Goal: Task Accomplishment & Management: Use online tool/utility

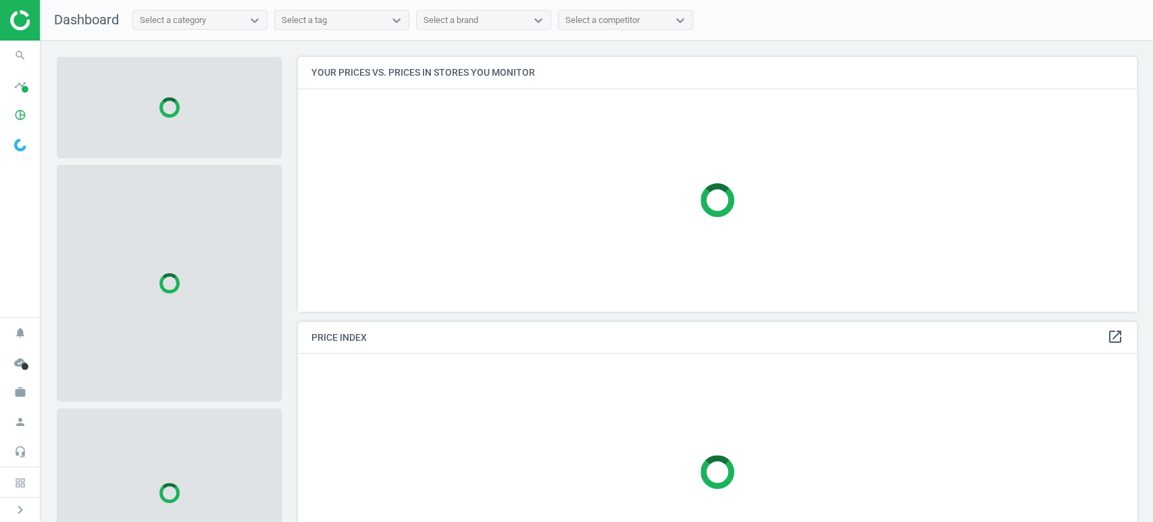
scroll to position [277, 851]
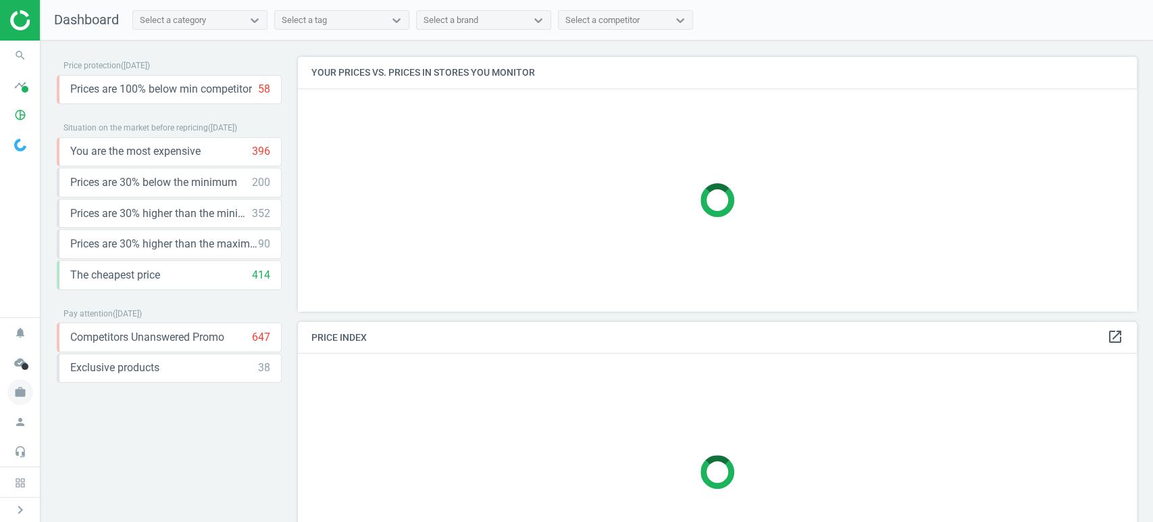
click at [22, 398] on icon "work" at bounding box center [20, 392] width 26 height 26
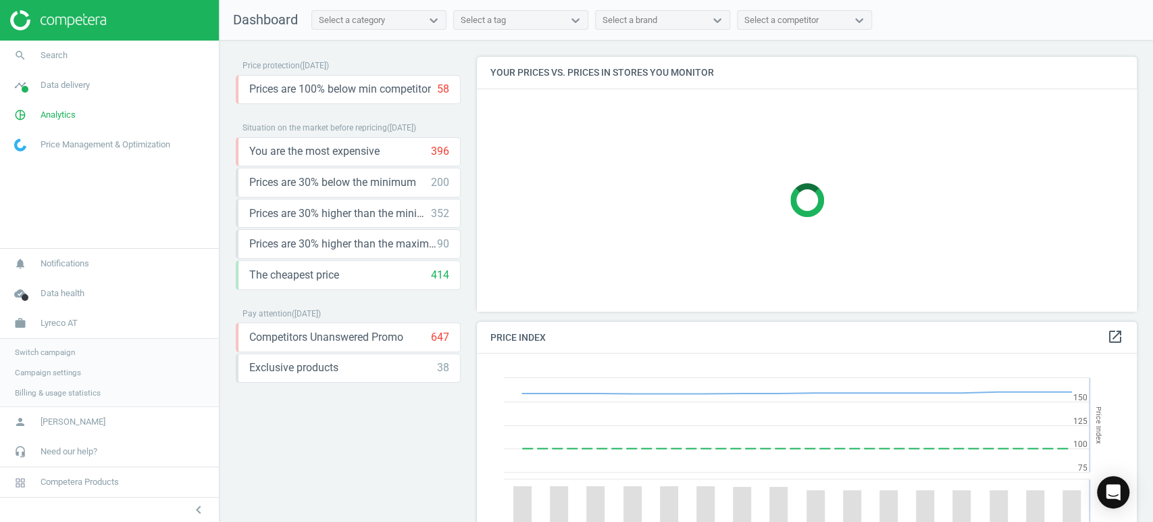
scroll to position [334, 672]
click at [56, 353] on span "Switch campaign" at bounding box center [45, 352] width 60 height 11
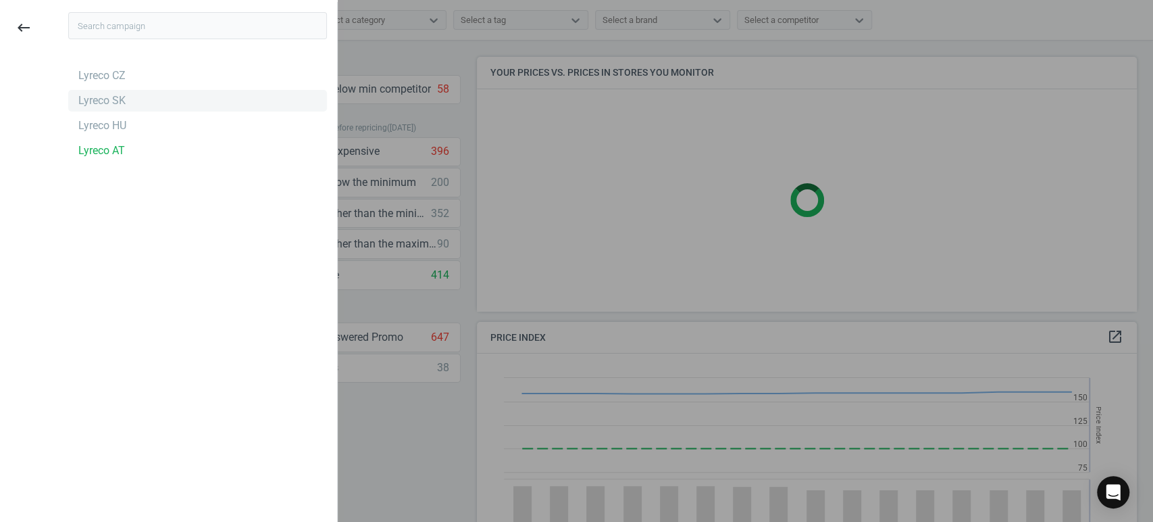
click at [129, 103] on div "Lyreco SK" at bounding box center [197, 101] width 259 height 22
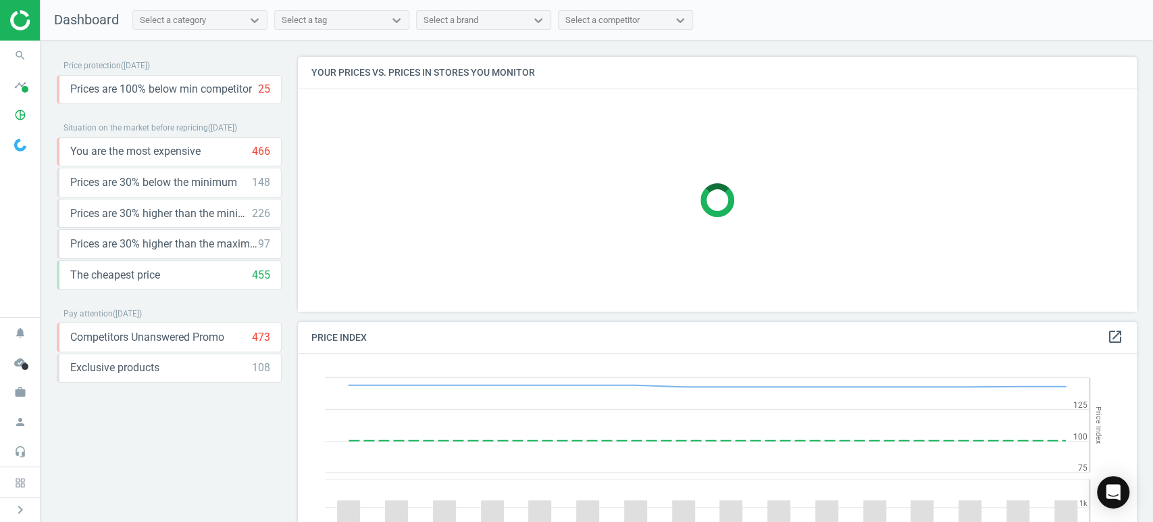
scroll to position [334, 851]
click at [18, 61] on icon "search" at bounding box center [20, 56] width 26 height 26
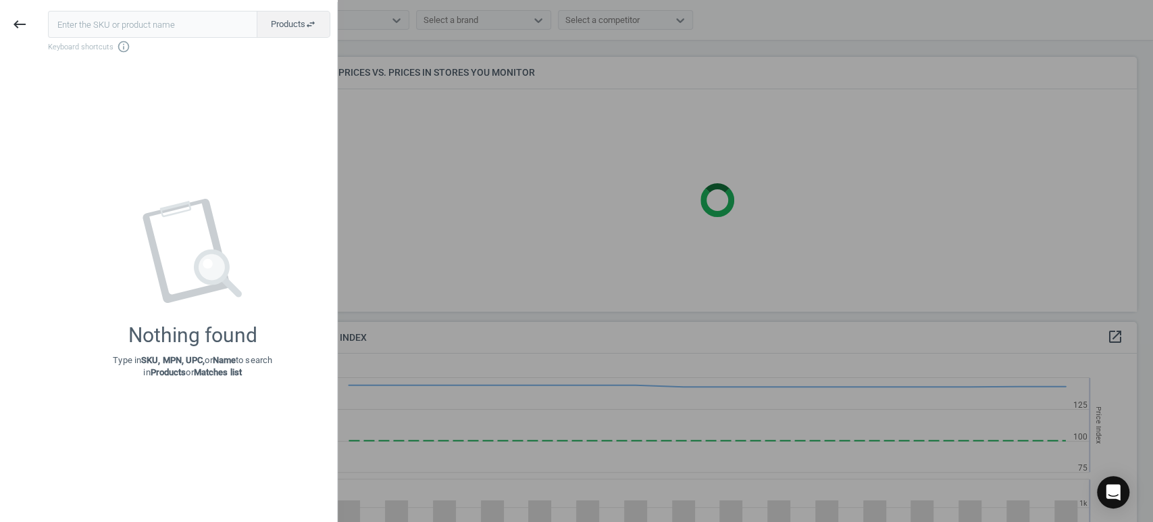
click at [141, 28] on input "text" at bounding box center [152, 24] width 209 height 27
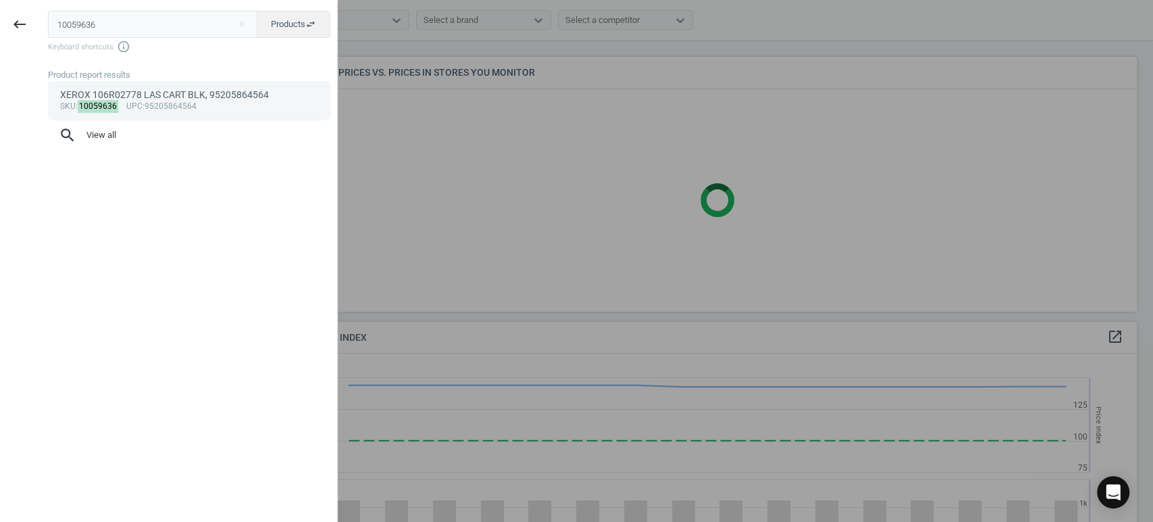
type input "10059636"
click at [197, 105] on div "sku : 10059636 upc :95205864564" at bounding box center [189, 106] width 259 height 11
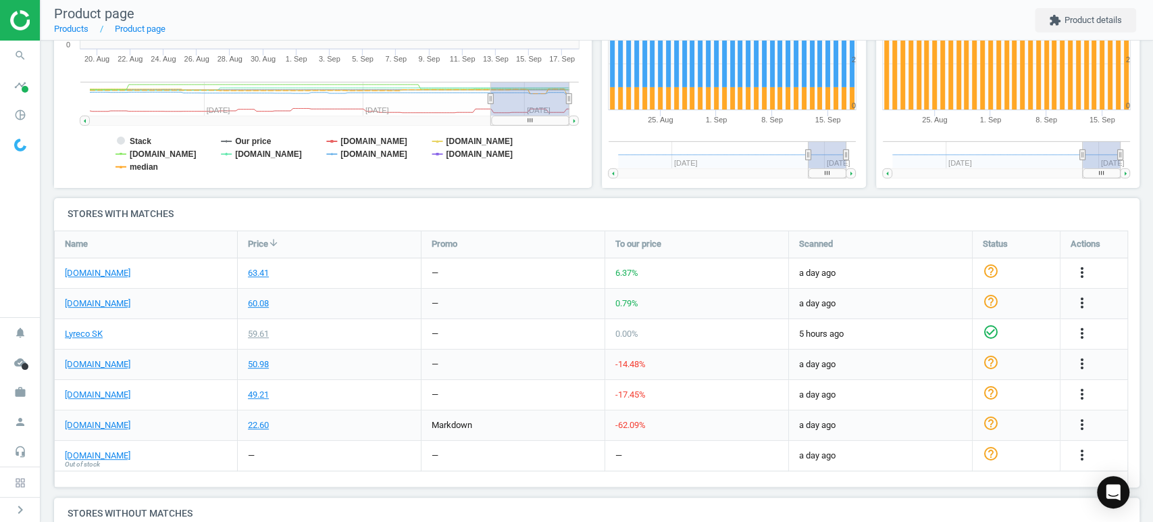
scroll to position [300, 0]
click at [116, 426] on link "tonerpartner.sk" at bounding box center [98, 424] width 66 height 12
click at [92, 330] on link "Lyreco SK" at bounding box center [84, 333] width 38 height 12
click at [1082, 422] on icon "more_vert" at bounding box center [1082, 424] width 16 height 16
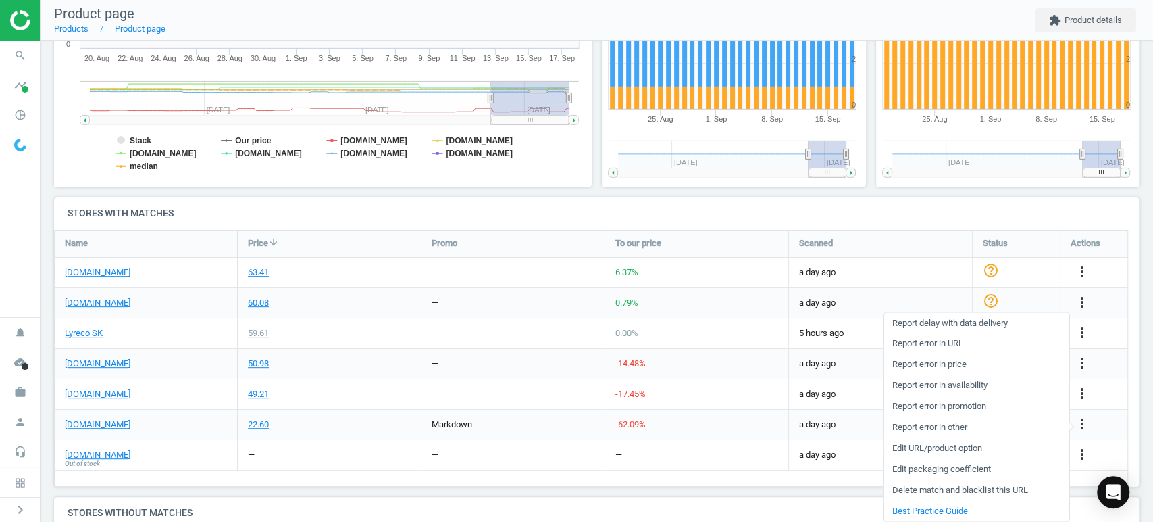
click at [946, 450] on link "Edit URL/product option" at bounding box center [976, 448] width 185 height 21
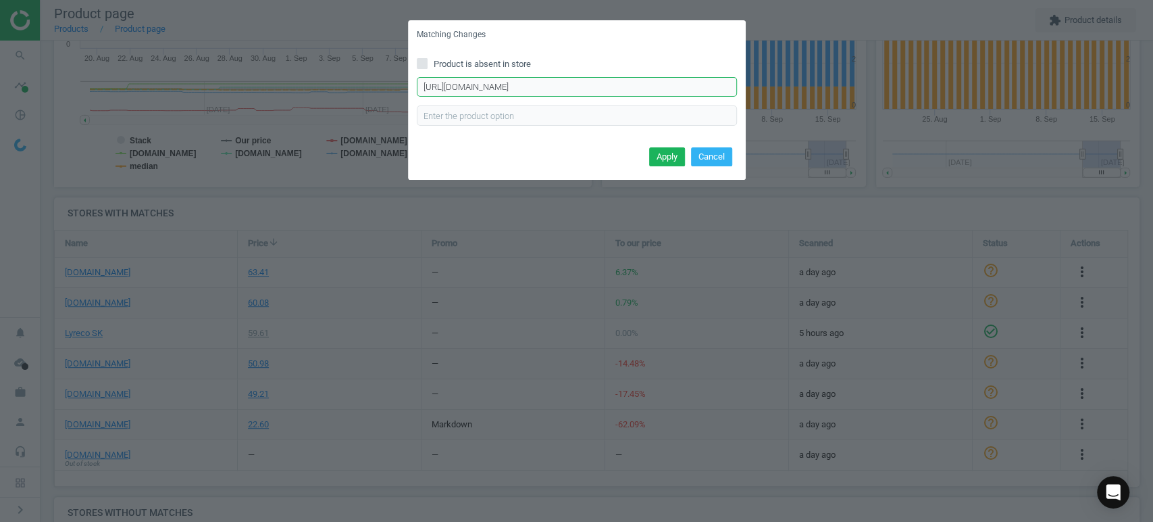
scroll to position [0, 68]
drag, startPoint x: 639, startPoint y: 89, endPoint x: 778, endPoint y: 91, distance: 138.5
click at [778, 91] on div "Matching Changes Product is absent in store https://www.tonerpartner.sk/toner-x…" at bounding box center [576, 261] width 1153 height 522
click at [622, 85] on input "https://www.tonerpartner.sk/toner-xerox-3052-106r02778-tonerpartner-premium-bla…" at bounding box center [577, 87] width 320 height 20
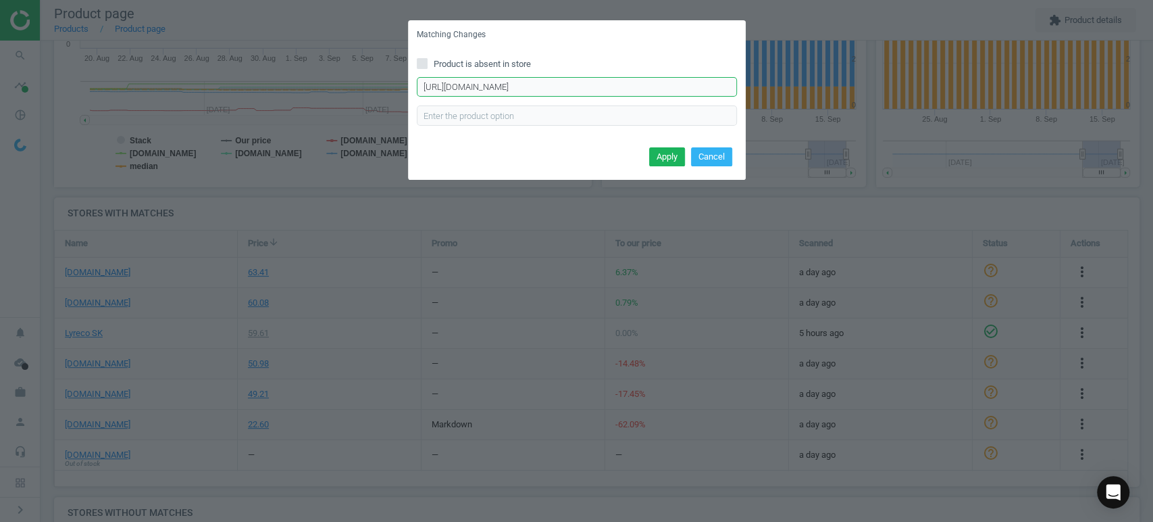
paste input "xerox-3052-106r02778-toner-black-cierny-18686"
type input "https://www.tonerpartner.sk/xerox-3052-106r02778-toner-black-cierny-18686sk/"
click at [668, 155] on button "Apply" at bounding box center [667, 156] width 36 height 19
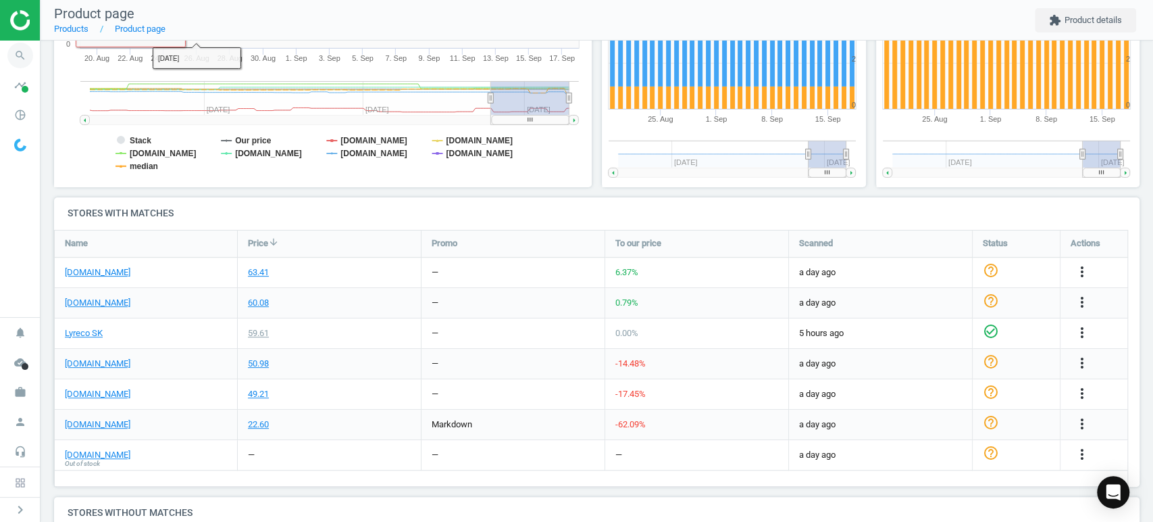
click at [27, 53] on icon "search" at bounding box center [20, 56] width 26 height 26
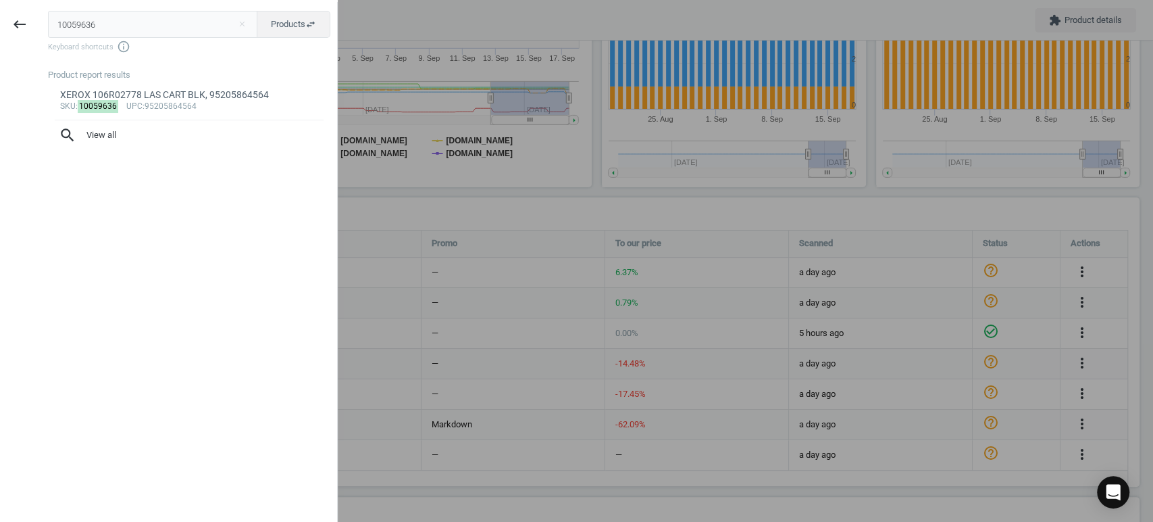
drag, startPoint x: 131, startPoint y: 22, endPoint x: 40, endPoint y: 18, distance: 91.3
click at [40, 18] on div "10059636 close Products swap_horiz Keyboard shortcuts info_outline Product repo…" at bounding box center [188, 263] width 298 height 522
type input "194657"
click at [234, 101] on div "Oki 1595 Original 2455Rn Ribbon, 5031713351009" at bounding box center [189, 95] width 259 height 13
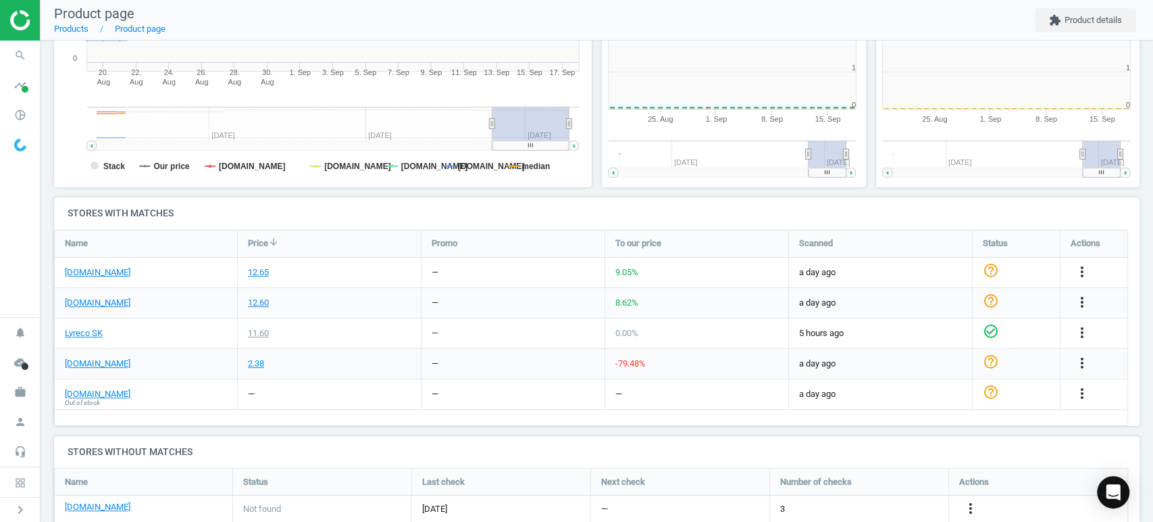
scroll to position [294, 284]
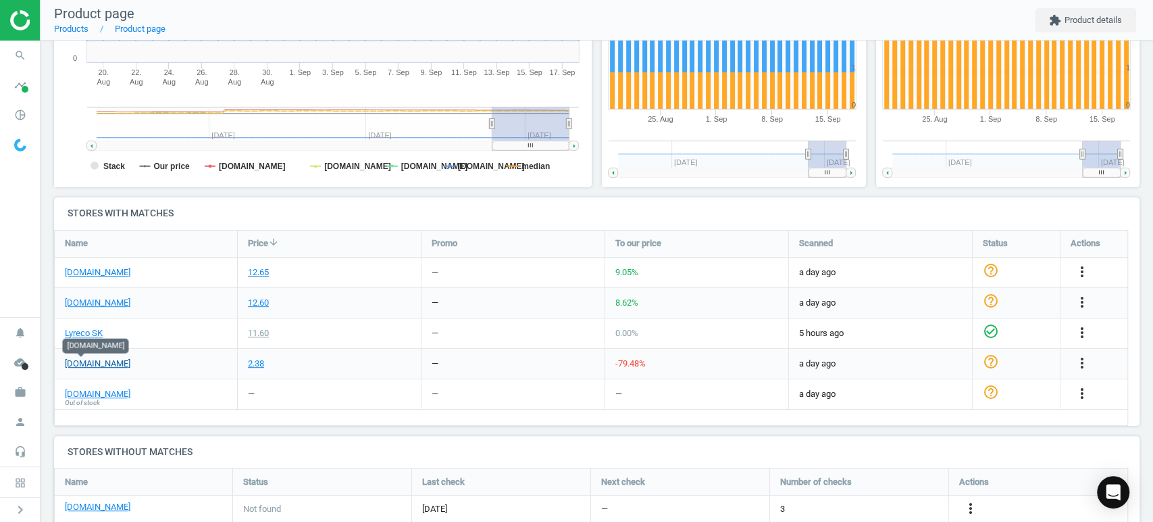
click at [92, 363] on link "activa.sk" at bounding box center [98, 363] width 66 height 12
click at [80, 332] on link "Lyreco SK" at bounding box center [84, 333] width 38 height 12
click at [1082, 363] on icon "more_vert" at bounding box center [1082, 363] width 16 height 16
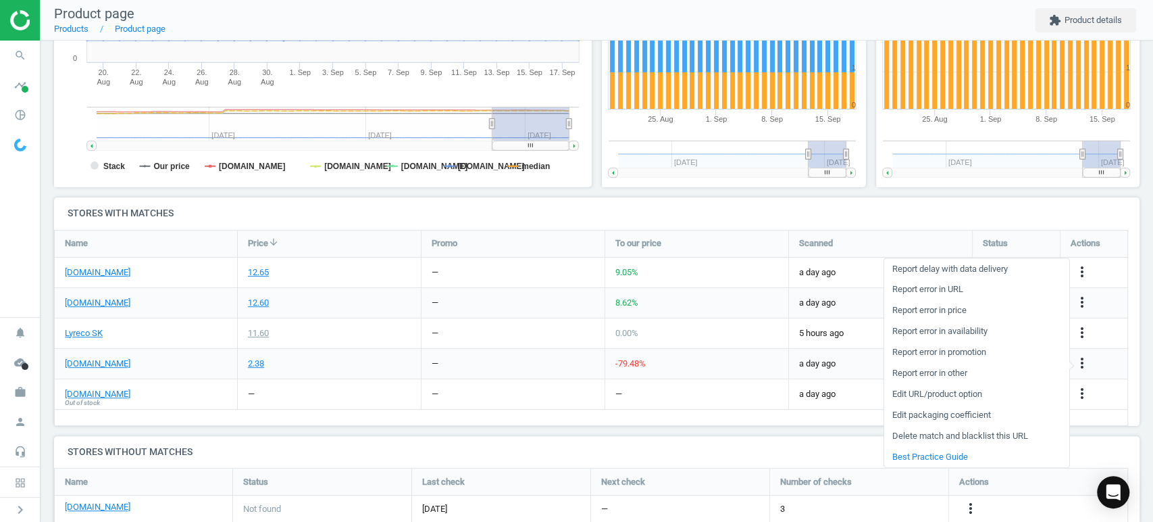
click at [936, 395] on link "Edit URL/product option" at bounding box center [976, 394] width 185 height 21
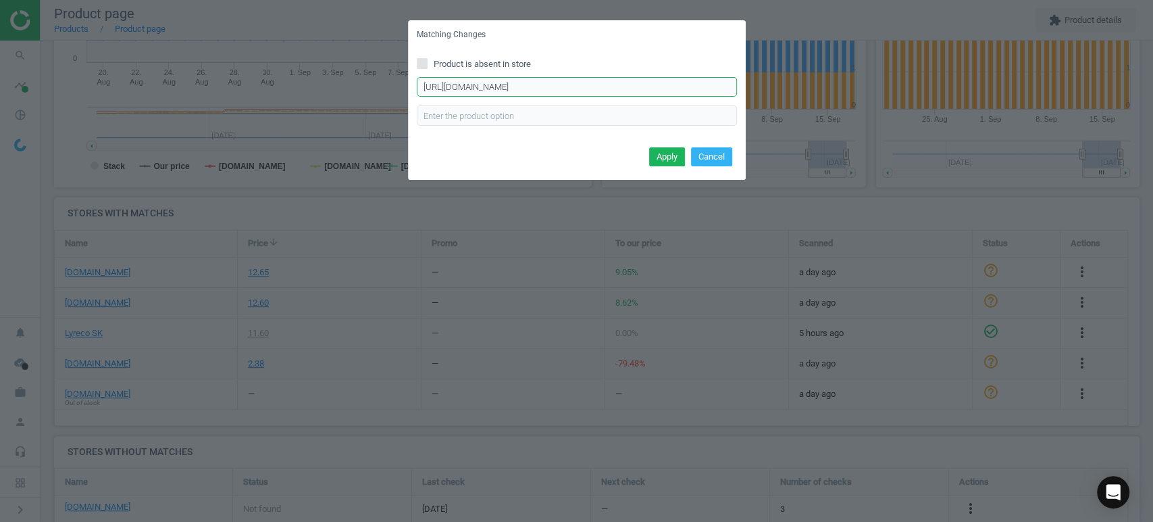
click at [459, 91] on input "https://obchod.activa.sk/produkt/armor-paska-pre-ihlickove-tlaciarne-ml-182-411…" at bounding box center [577, 87] width 320 height 20
paste input "www.activa.sk/produkt/oki-paska-pre-ihlickove-tlaciarne-rib-182-3321-7903/"
type input "https://www.activa.sk/produkt/oki-paska-pre-ihlickove-tlaciarne-rib-182-3321-79…"
click at [671, 157] on button "Apply" at bounding box center [667, 156] width 36 height 19
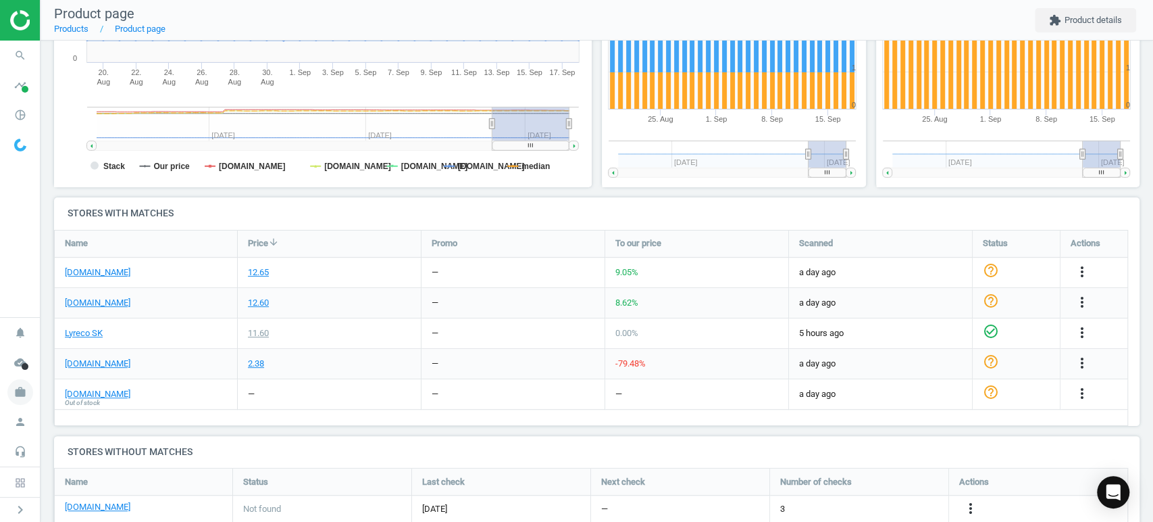
click at [22, 393] on icon "work" at bounding box center [20, 392] width 26 height 26
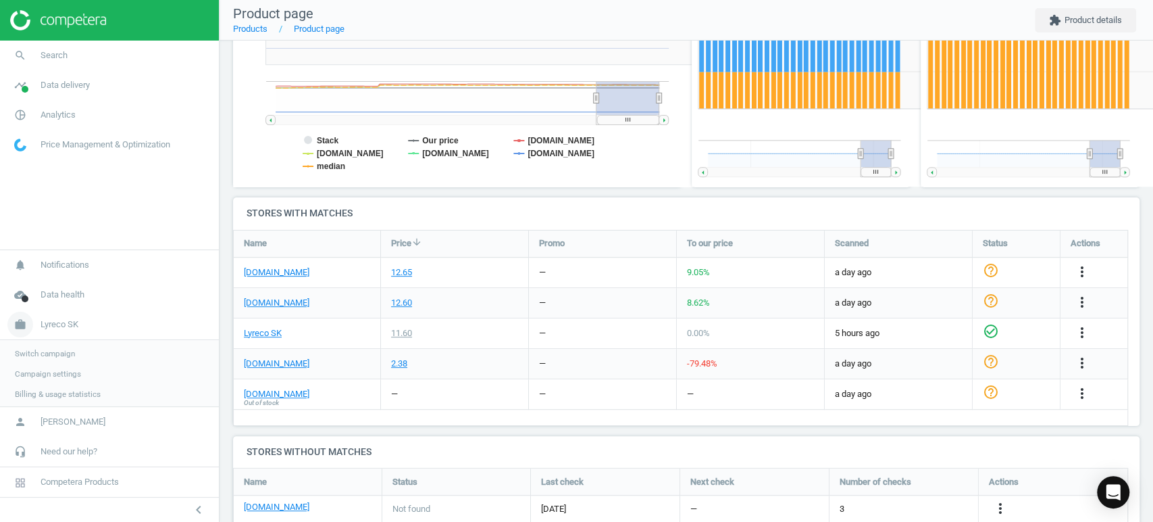
scroll to position [7, 7]
click at [54, 351] on span "Switch campaign" at bounding box center [45, 352] width 60 height 11
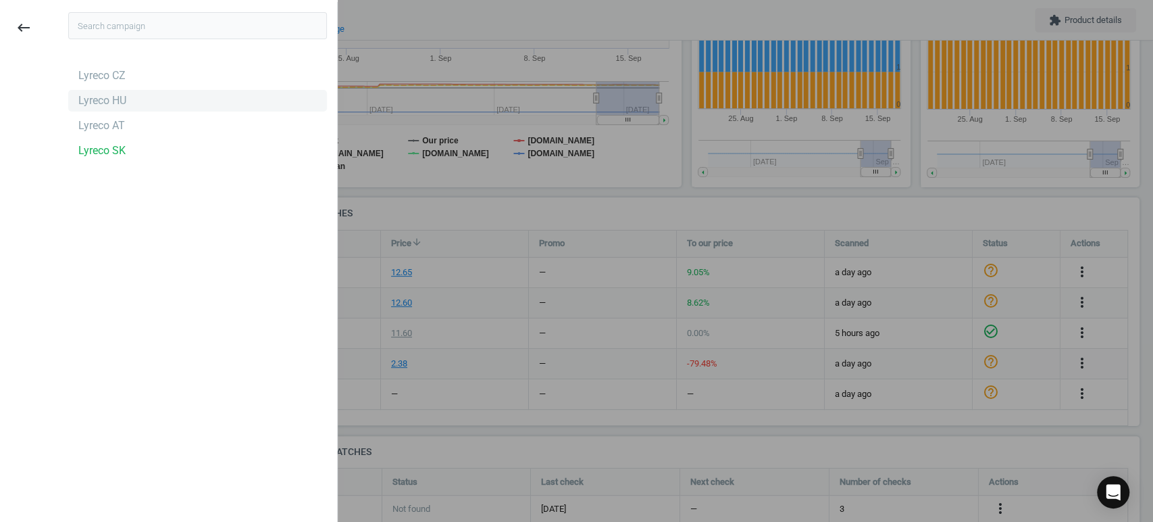
click at [118, 103] on div "Lyreco HU" at bounding box center [102, 100] width 48 height 15
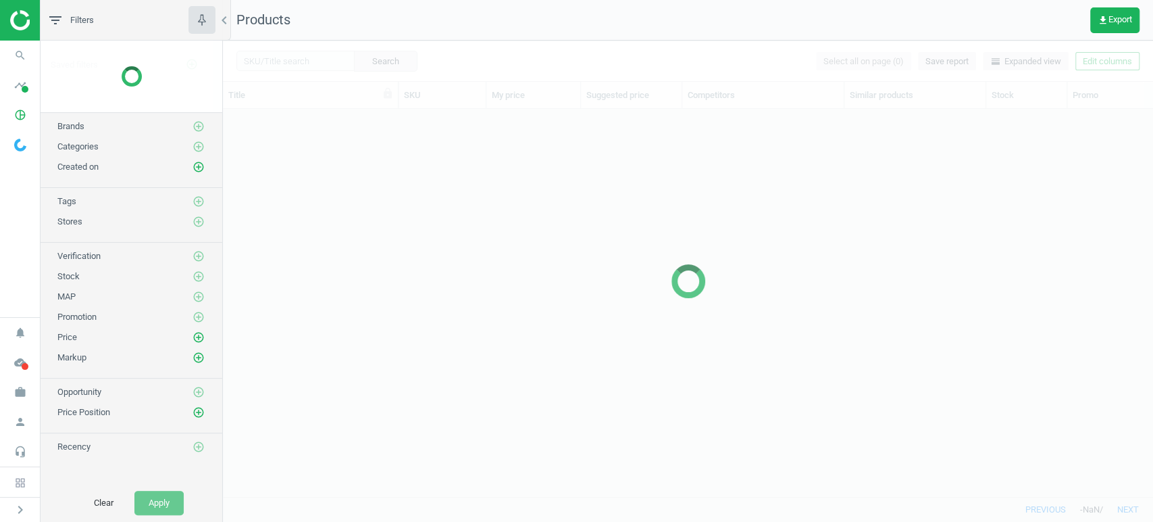
scroll to position [364, 919]
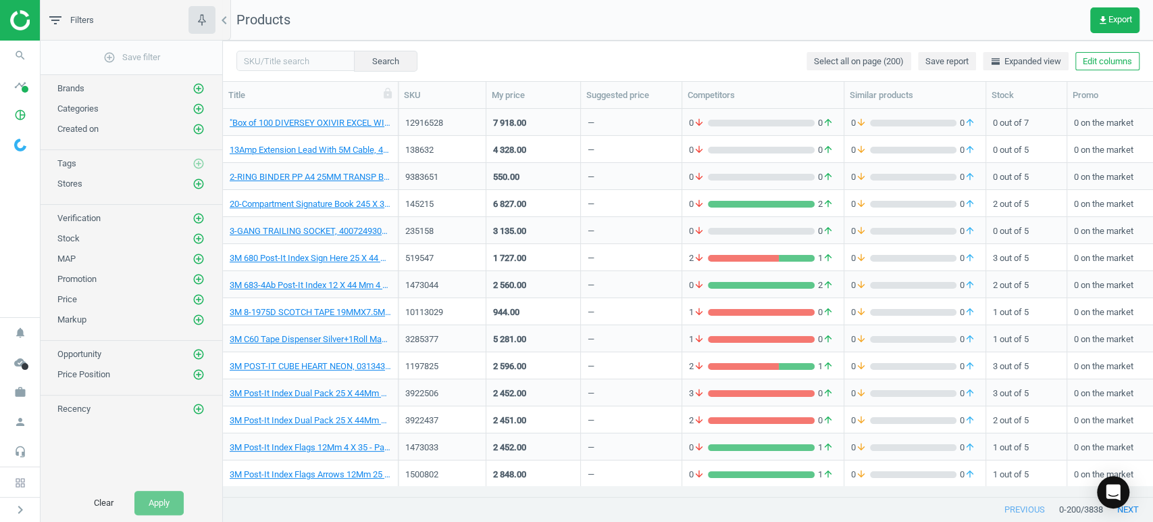
click at [22, 22] on img at bounding box center [58, 20] width 96 height 20
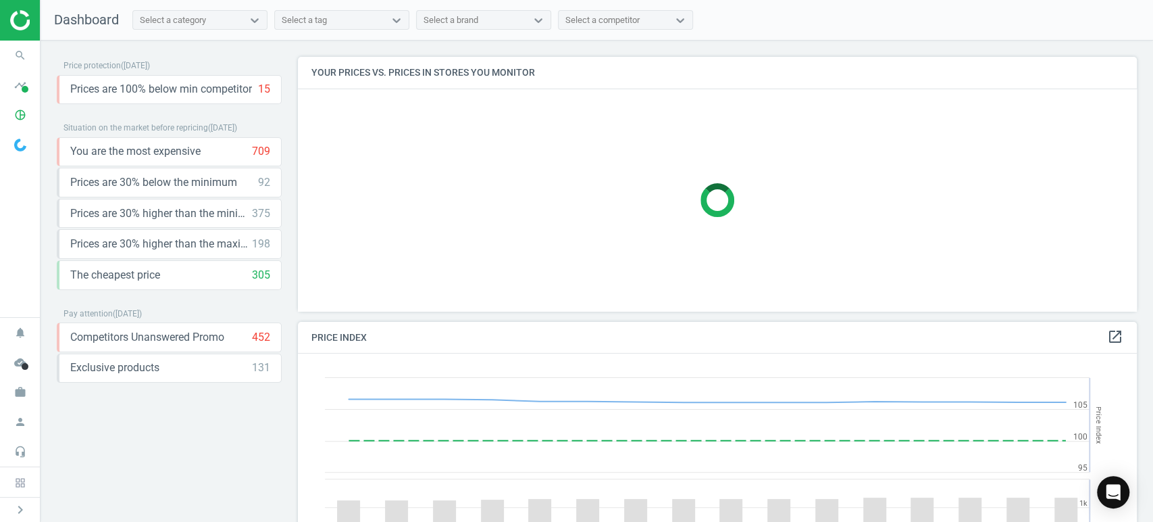
scroll to position [334, 851]
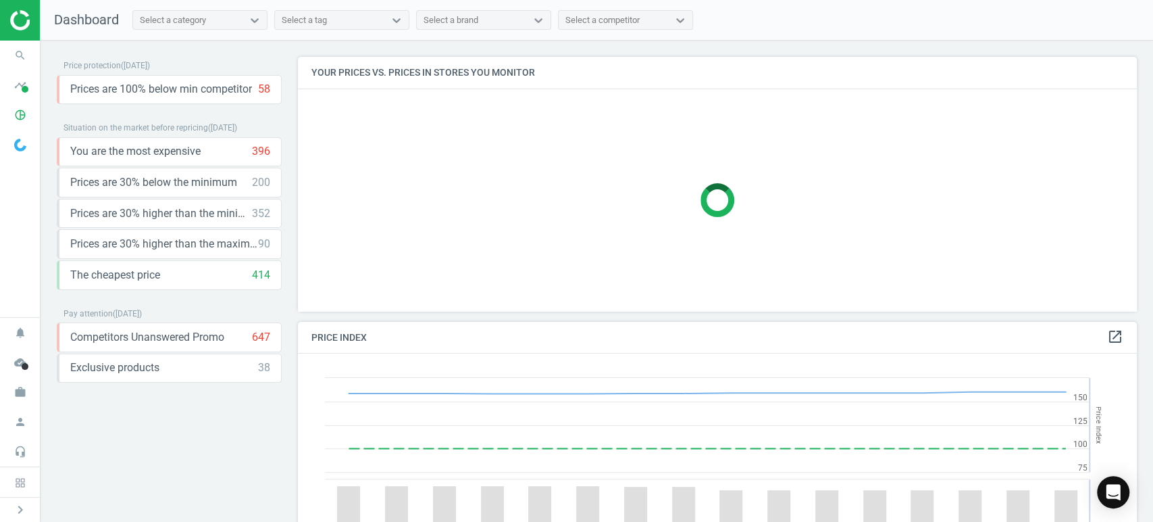
scroll to position [334, 851]
click at [26, 391] on icon "work" at bounding box center [20, 392] width 26 height 26
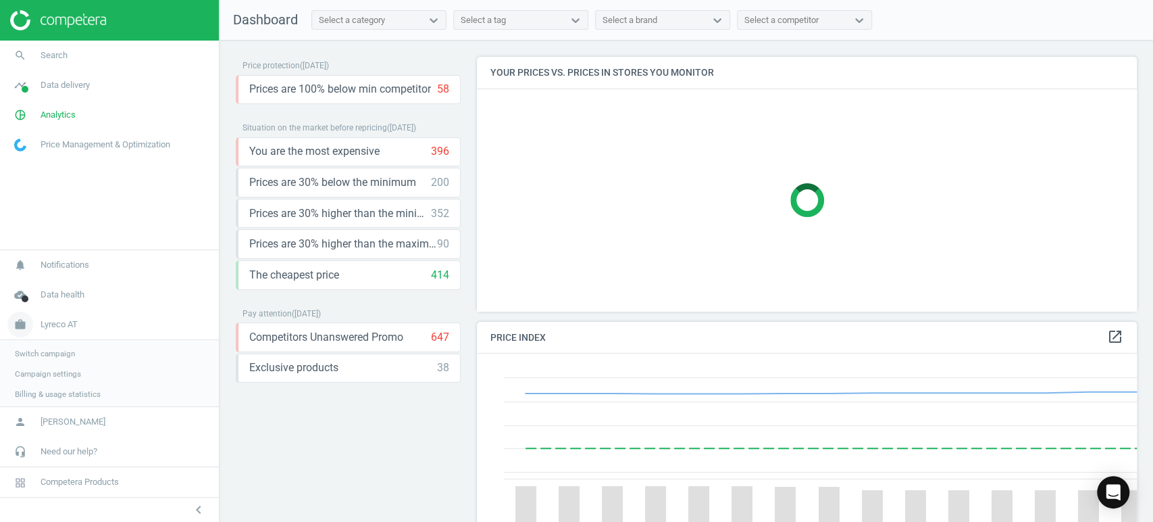
scroll to position [6, 7]
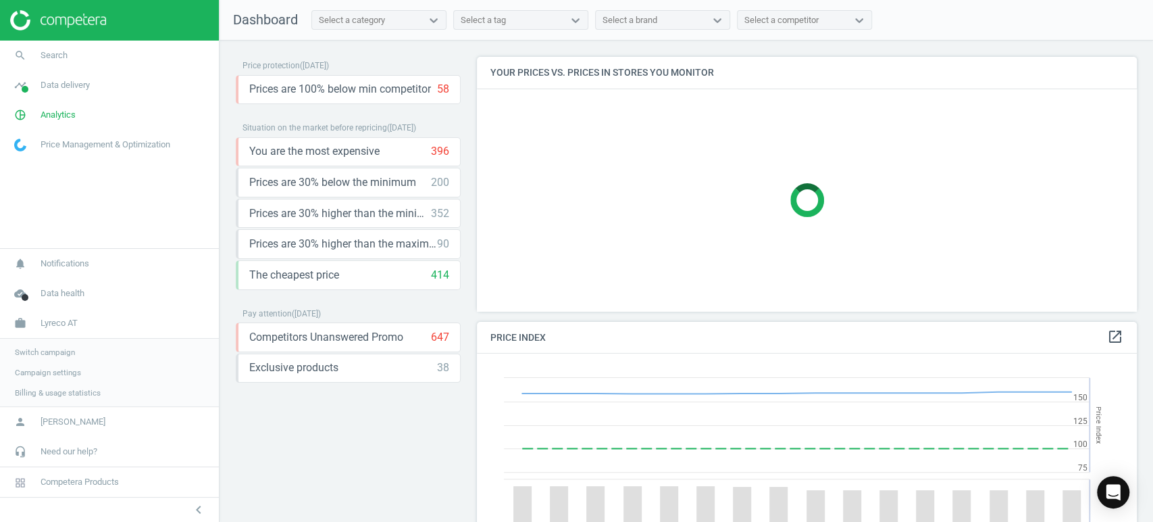
click at [50, 351] on span "Switch campaign" at bounding box center [45, 352] width 60 height 11
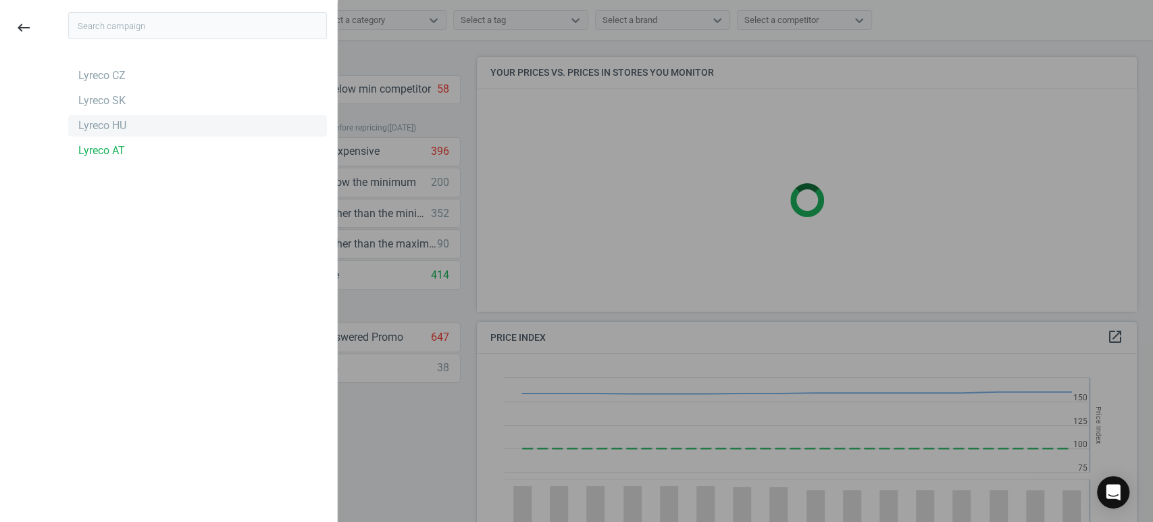
click at [124, 125] on div "Lyreco HU" at bounding box center [102, 125] width 48 height 15
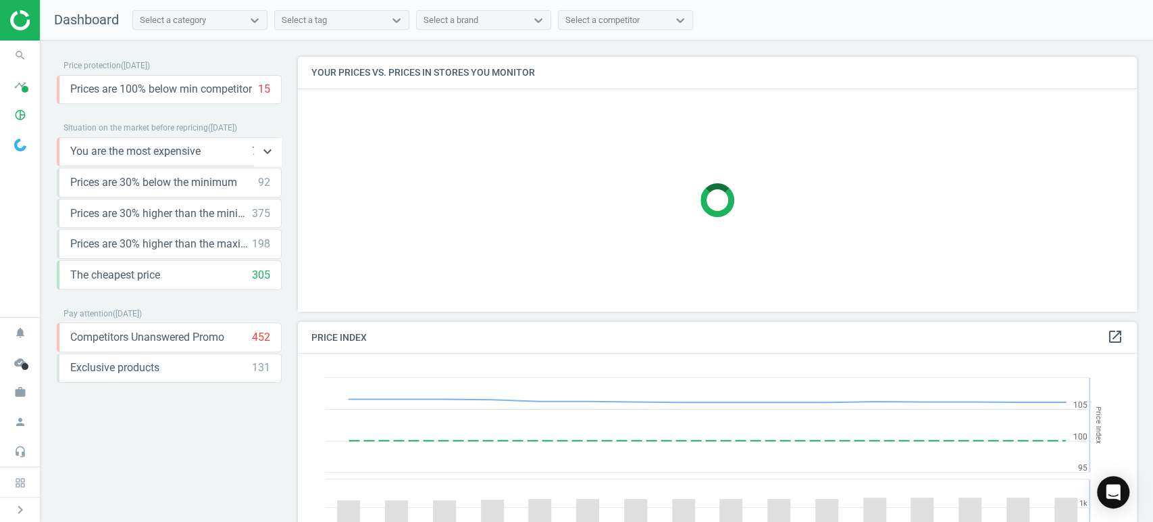
scroll to position [334, 851]
